Goal: Task Accomplishment & Management: Use online tool/utility

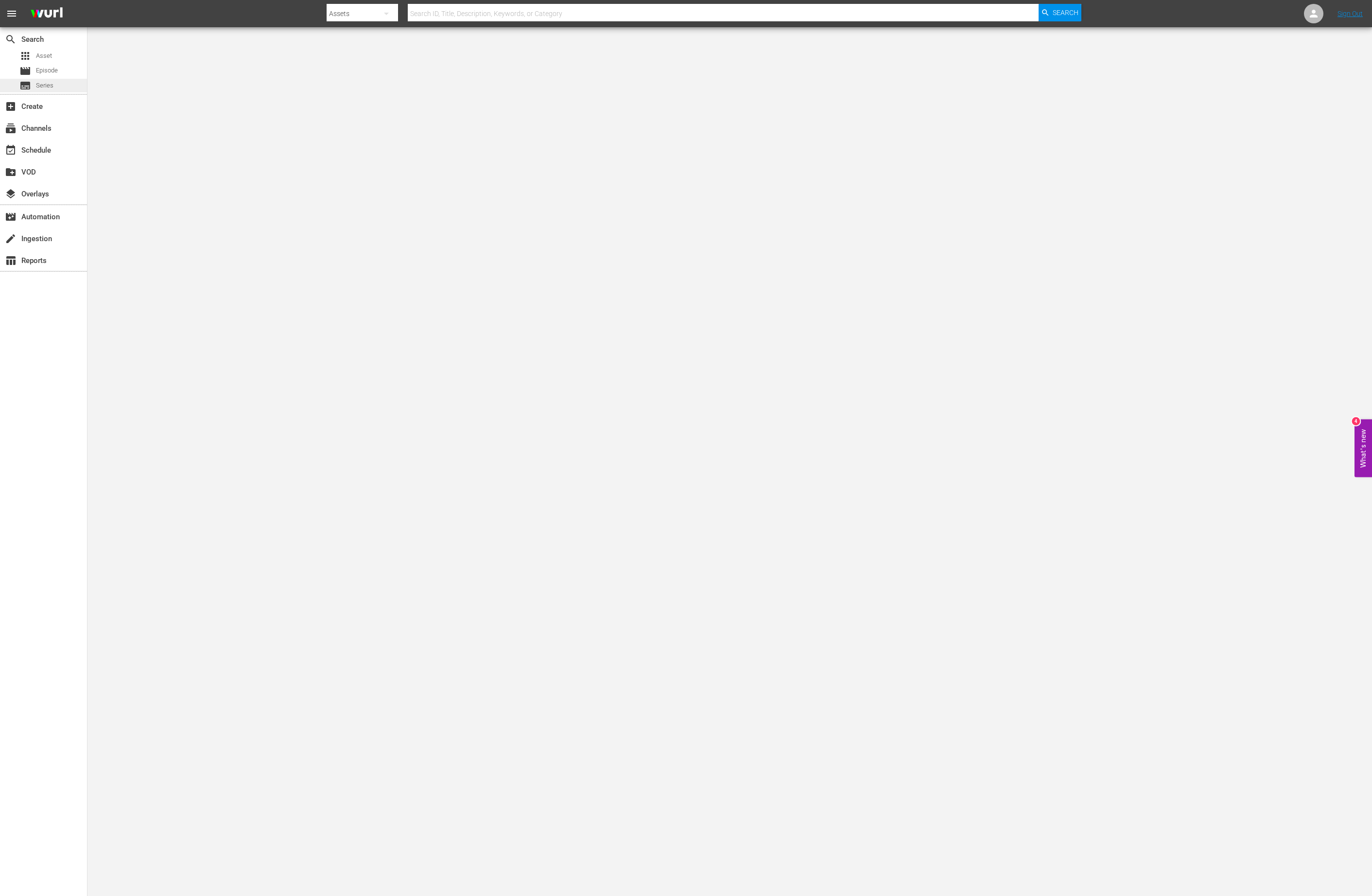
click at [53, 86] on span "Series" at bounding box center [45, 85] width 18 height 10
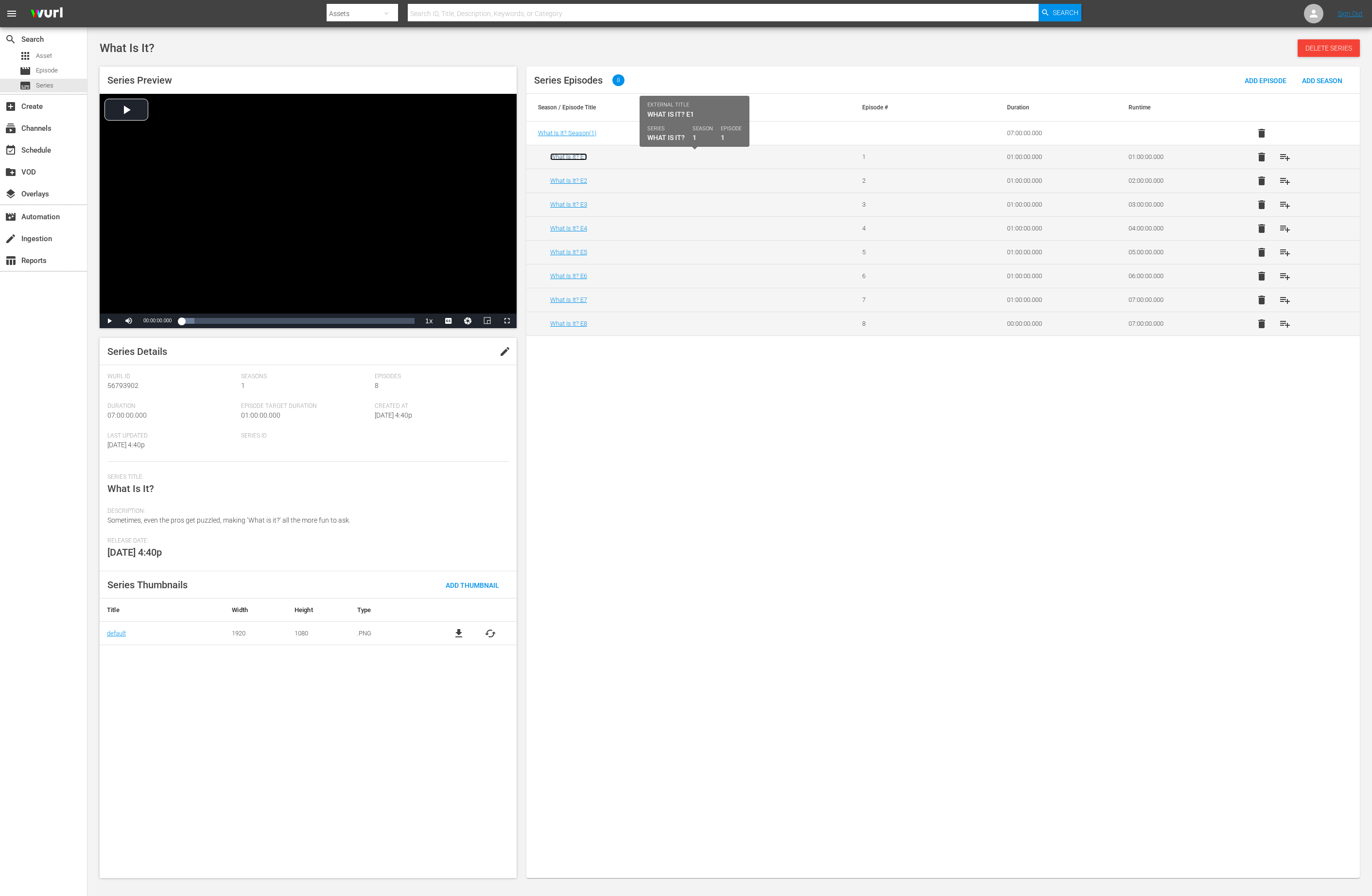
click at [585, 155] on link "What Is It? E1" at bounding box center [568, 157] width 37 height 7
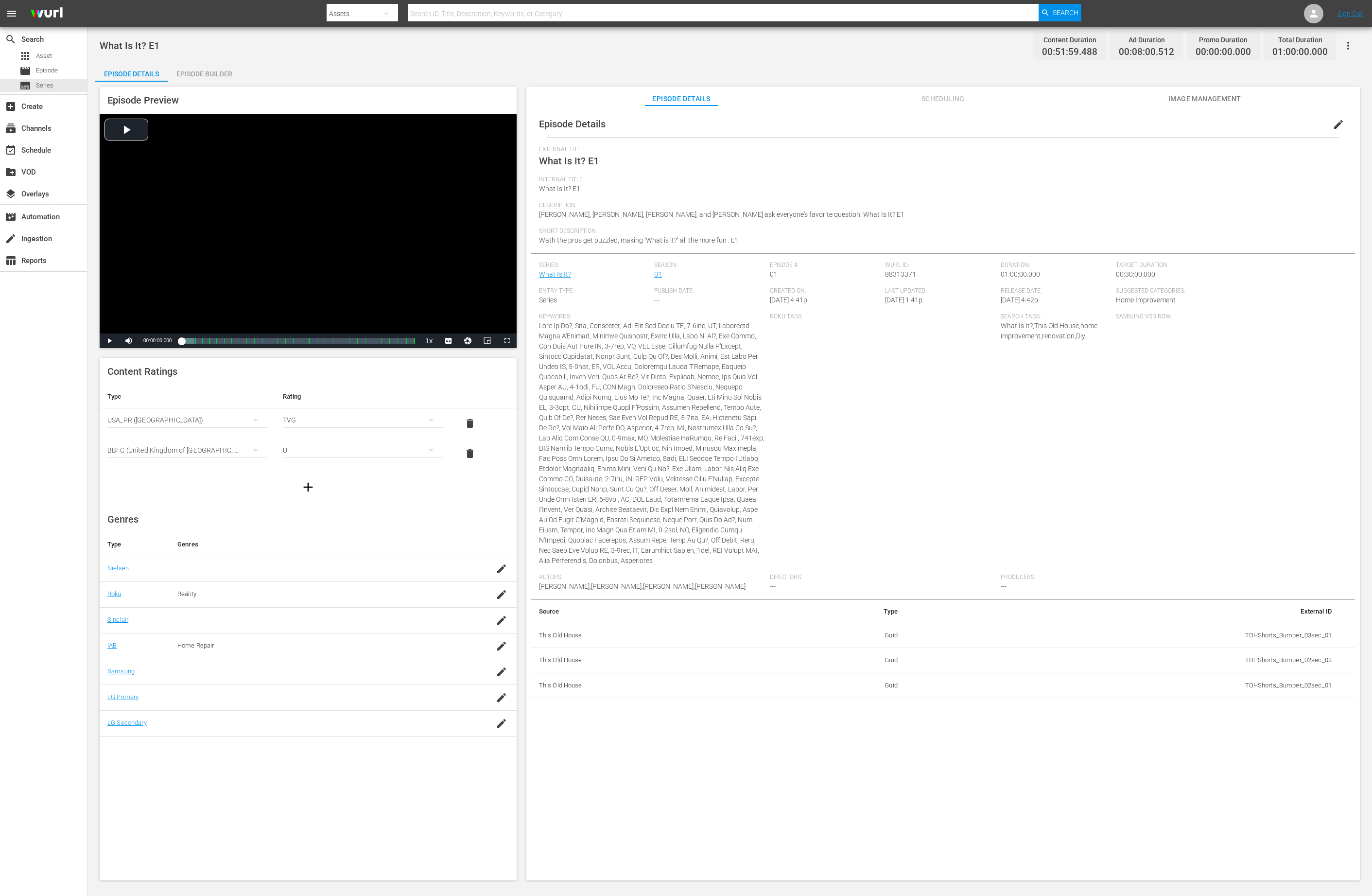
click at [224, 74] on div "Episode Builder" at bounding box center [204, 74] width 73 height 23
